Goal: Information Seeking & Learning: Learn about a topic

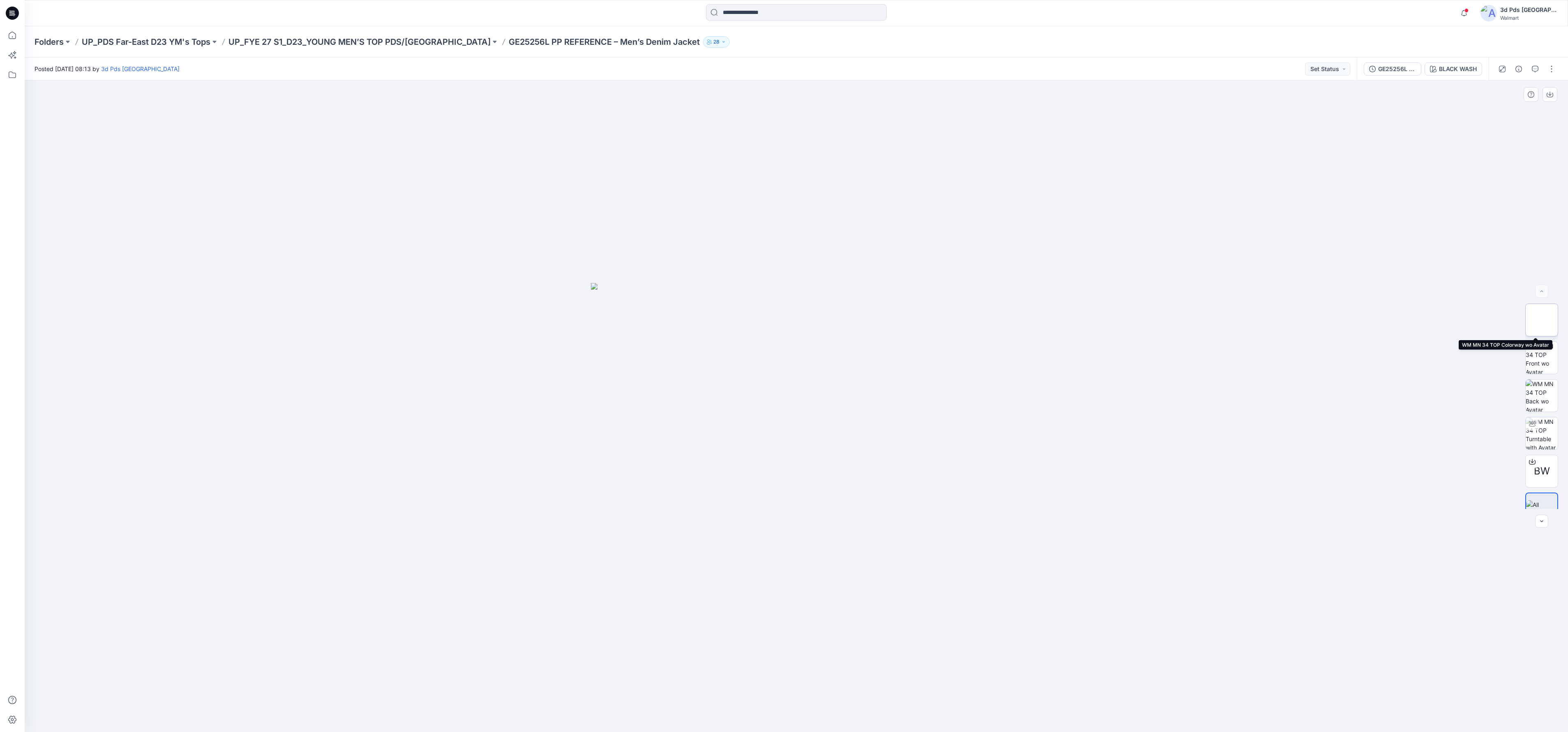
click at [1542, 317] on img at bounding box center [1541, 320] width 32 height 32
click at [957, 329] on img at bounding box center [796, 466] width 411 height 531
click at [875, 370] on img at bounding box center [796, 466] width 411 height 531
click at [1538, 354] on img at bounding box center [1541, 358] width 32 height 32
click at [1530, 397] on img at bounding box center [1541, 396] width 32 height 32
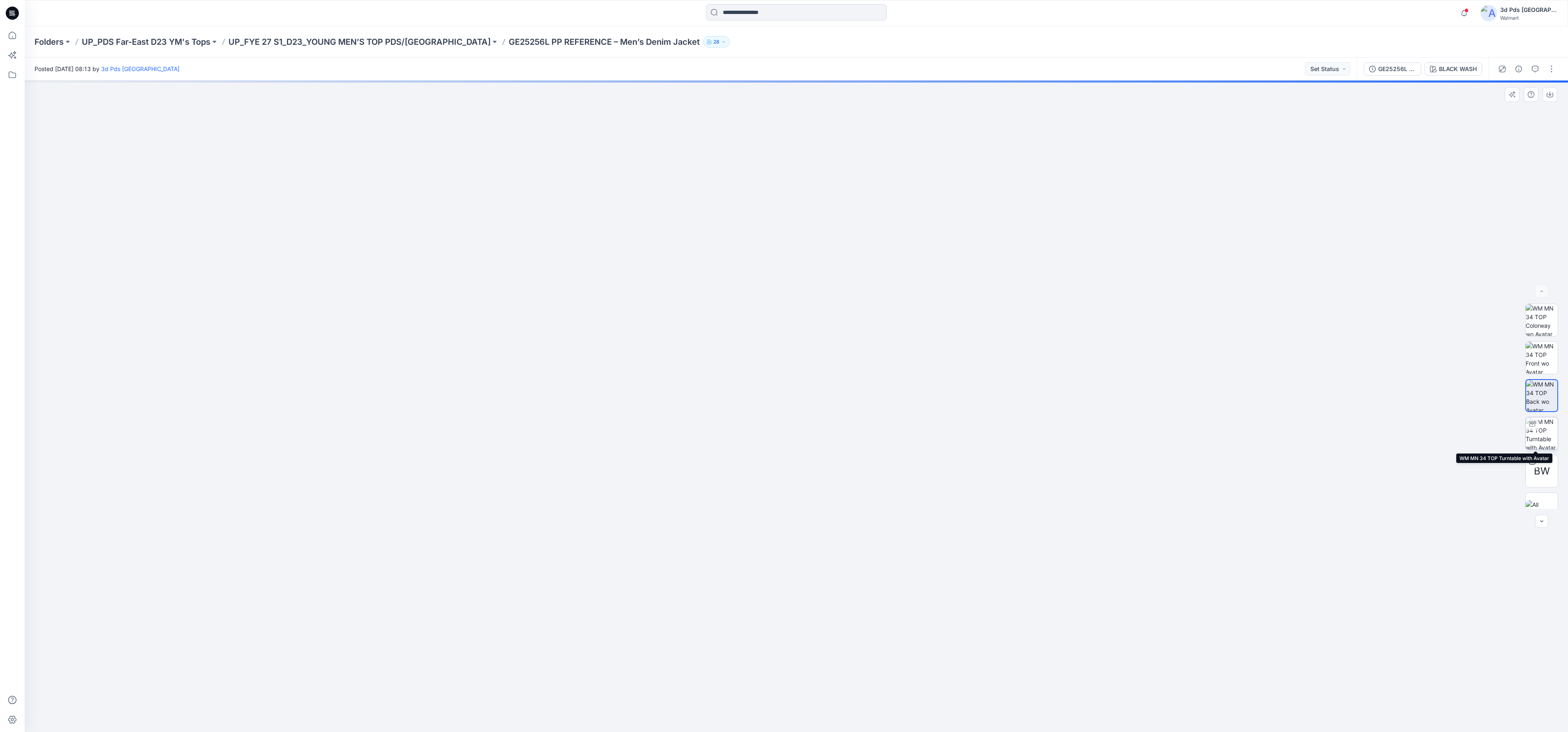
click at [1530, 432] on img at bounding box center [1541, 433] width 32 height 32
drag, startPoint x: 796, startPoint y: 723, endPoint x: 1035, endPoint y: 702, distance: 239.9
click at [1035, 702] on div at bounding box center [796, 406] width 1543 height 652
click at [1293, 439] on div at bounding box center [796, 406] width 1543 height 652
click at [1547, 500] on img at bounding box center [1541, 509] width 32 height 17
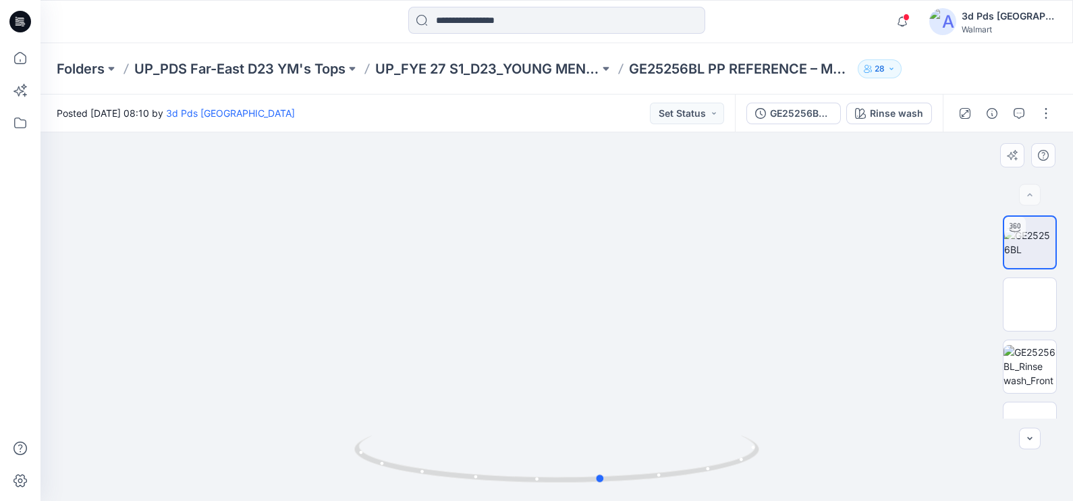
drag, startPoint x: 560, startPoint y: 483, endPoint x: 606, endPoint y: 425, distance: 73.6
click at [606, 425] on div at bounding box center [557, 316] width 1033 height 369
click at [1009, 310] on img at bounding box center [1030, 304] width 53 height 28
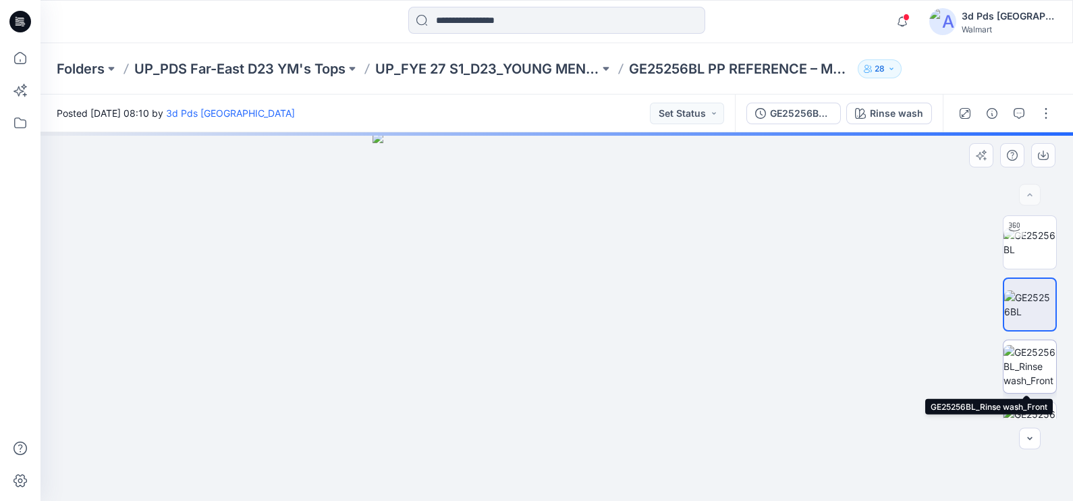
click at [1026, 367] on img at bounding box center [1030, 366] width 53 height 43
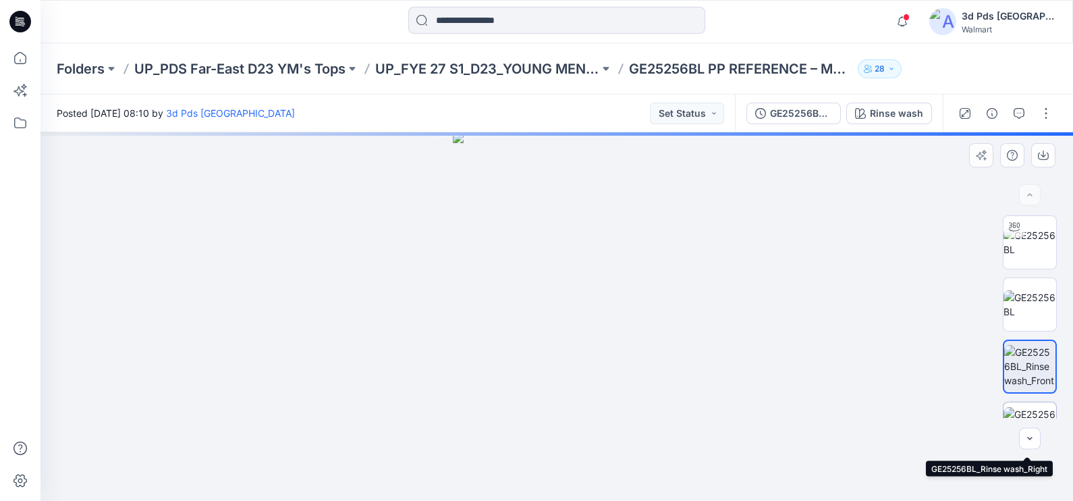
click at [1026, 409] on img at bounding box center [1030, 428] width 53 height 43
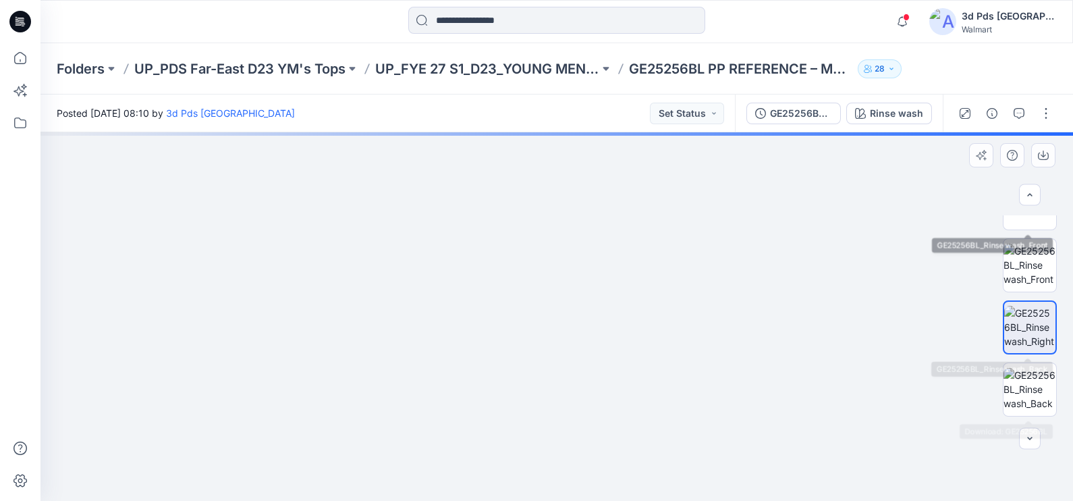
scroll to position [161, 0]
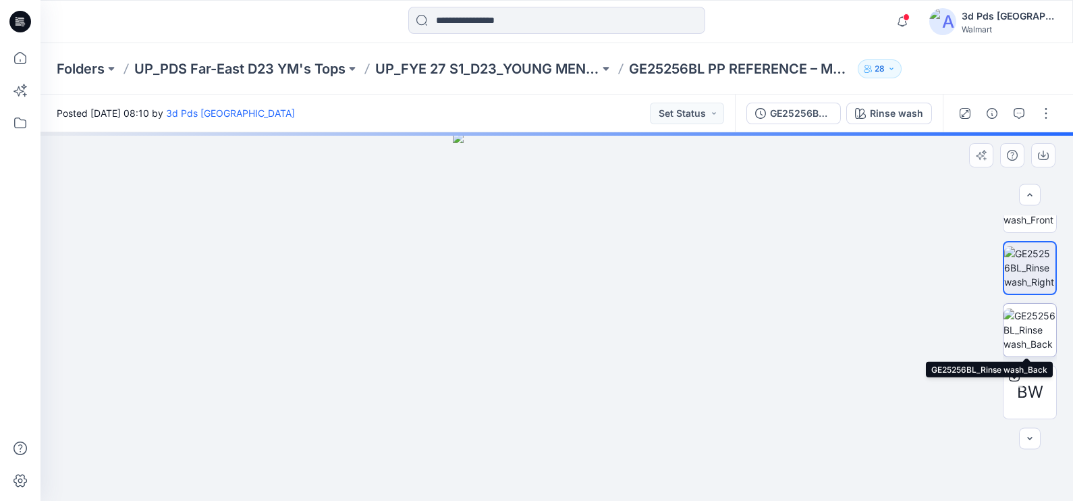
click at [1031, 338] on img at bounding box center [1030, 329] width 53 height 43
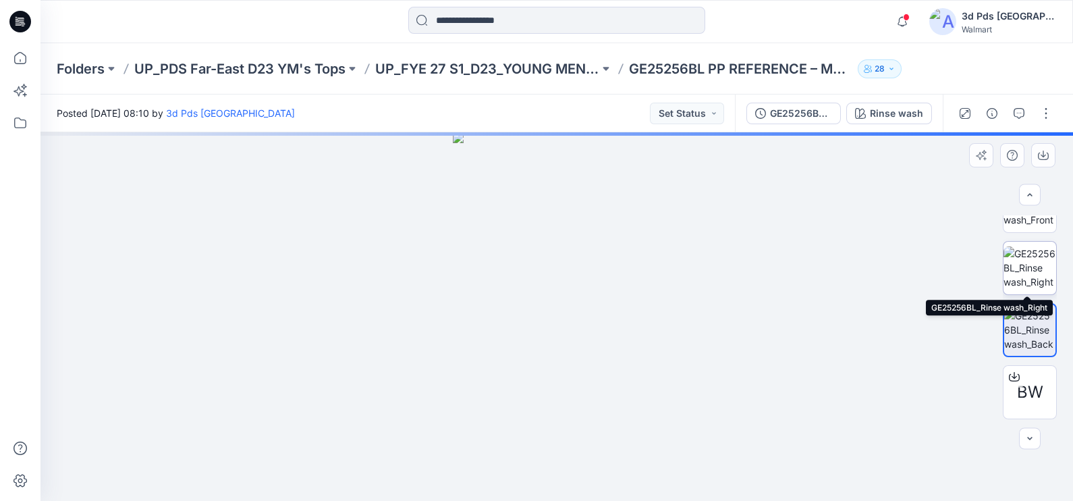
click at [1030, 274] on img at bounding box center [1030, 267] width 53 height 43
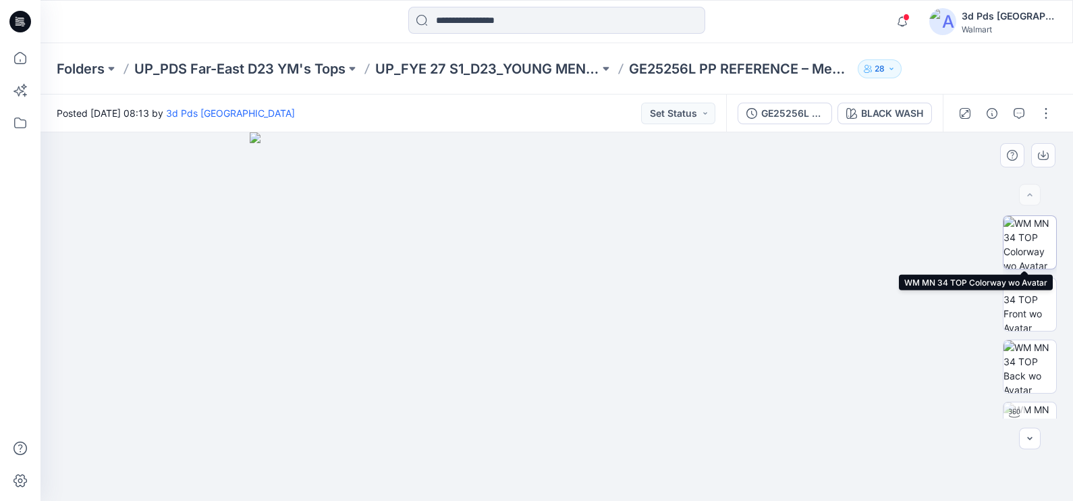
click at [1032, 238] on img at bounding box center [1030, 242] width 53 height 53
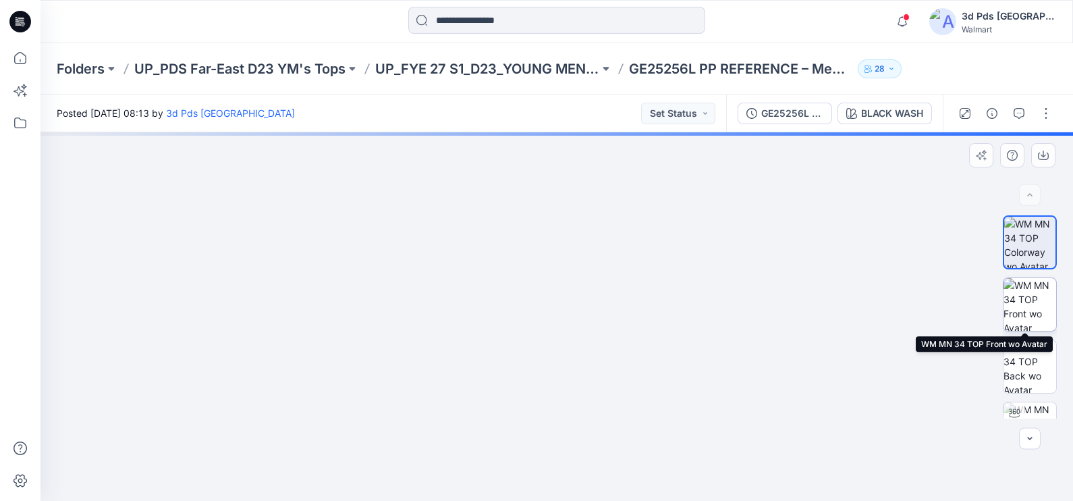
click at [1033, 302] on img at bounding box center [1030, 304] width 53 height 53
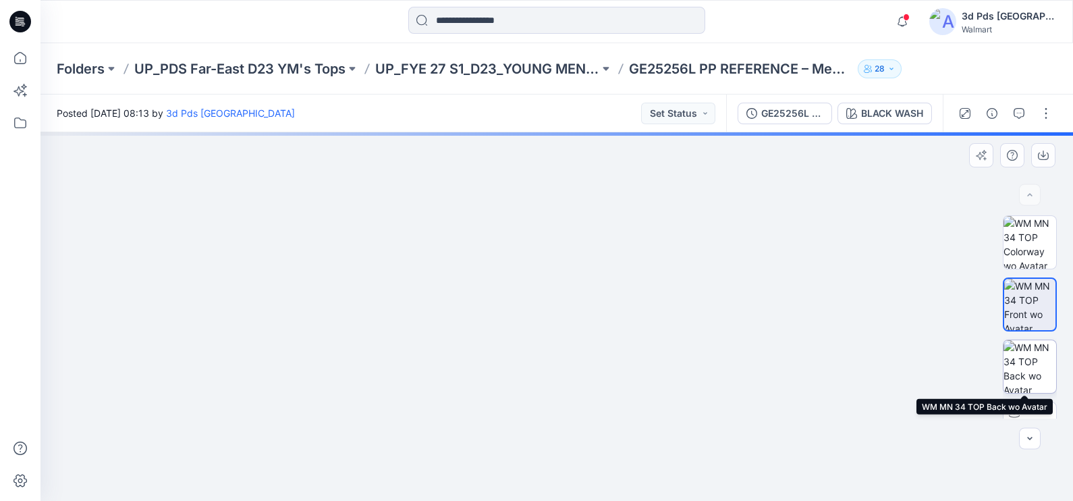
click at [1035, 356] on img at bounding box center [1030, 366] width 53 height 53
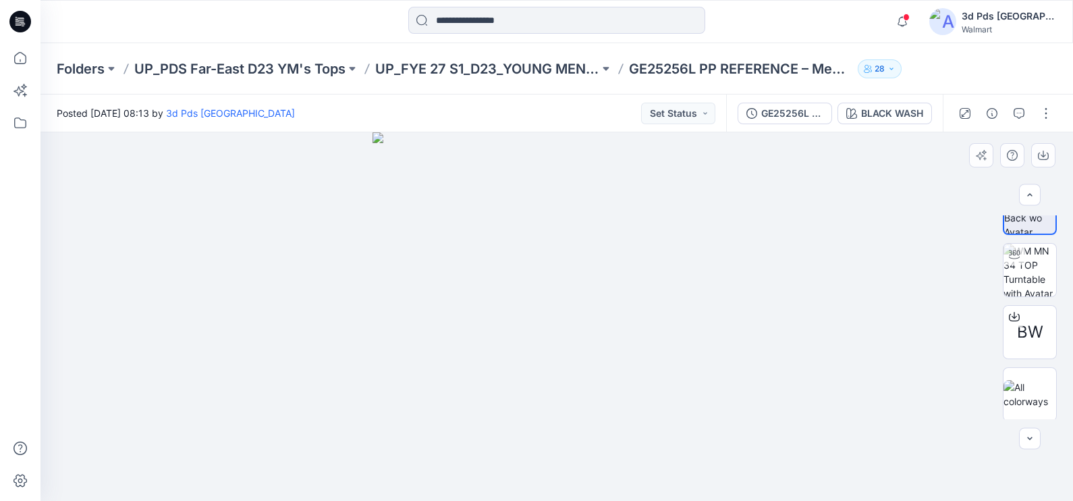
scroll to position [161, 0]
